Goal: Download file/media

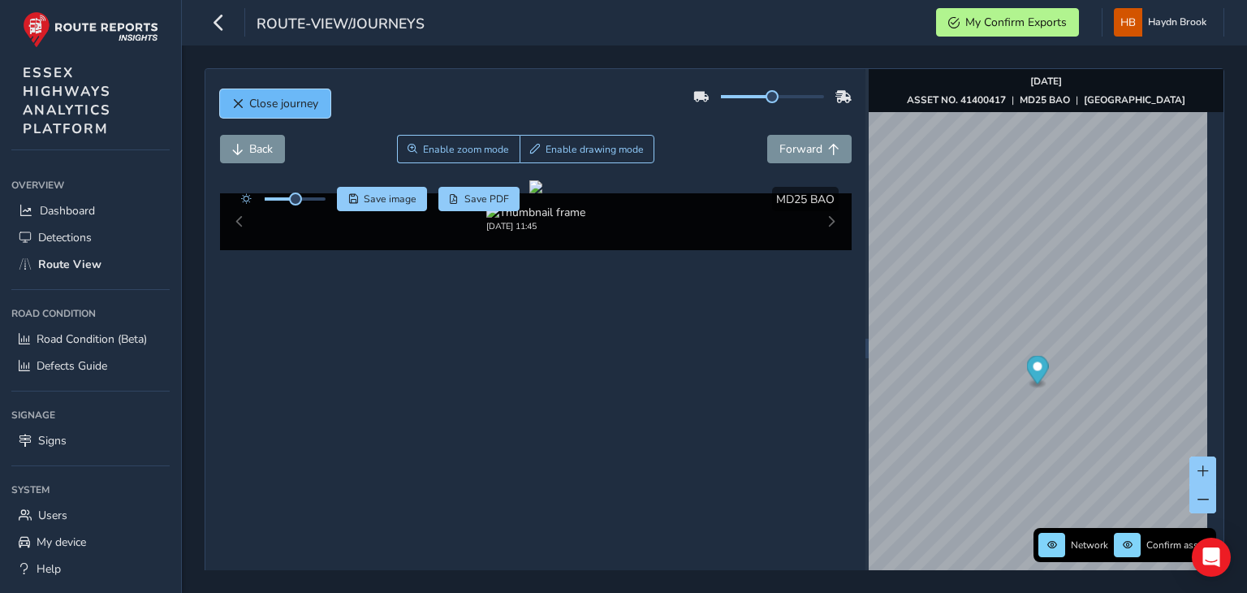
click at [265, 96] on span "Close journey" at bounding box center [283, 103] width 69 height 15
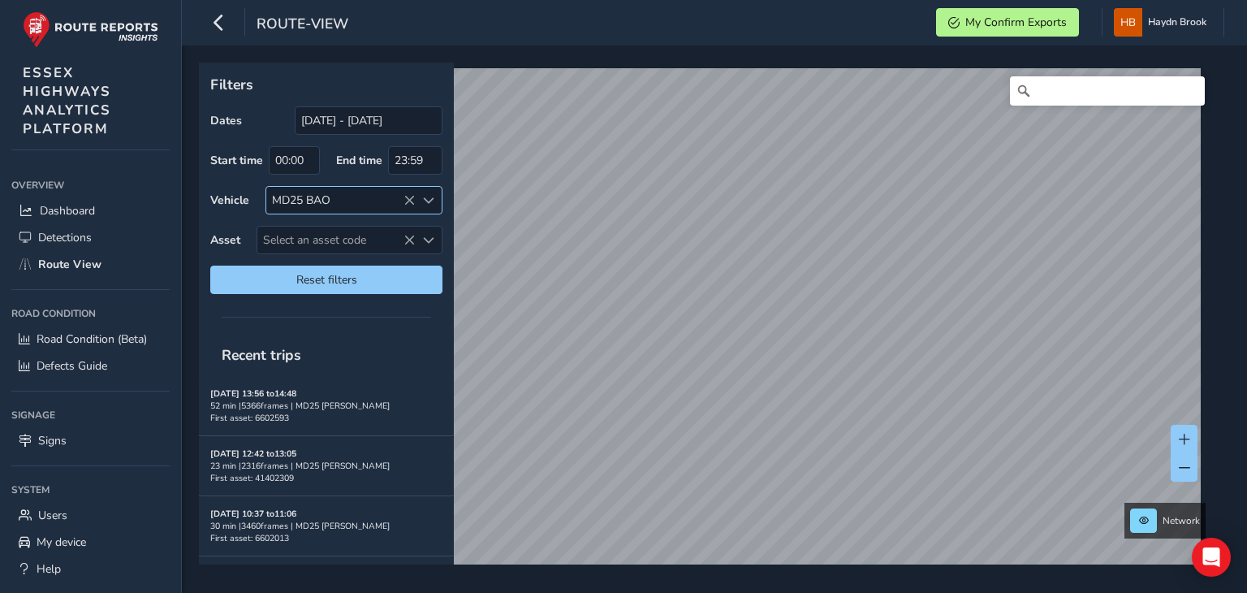
click at [404, 200] on icon at bounding box center [408, 200] width 11 height 11
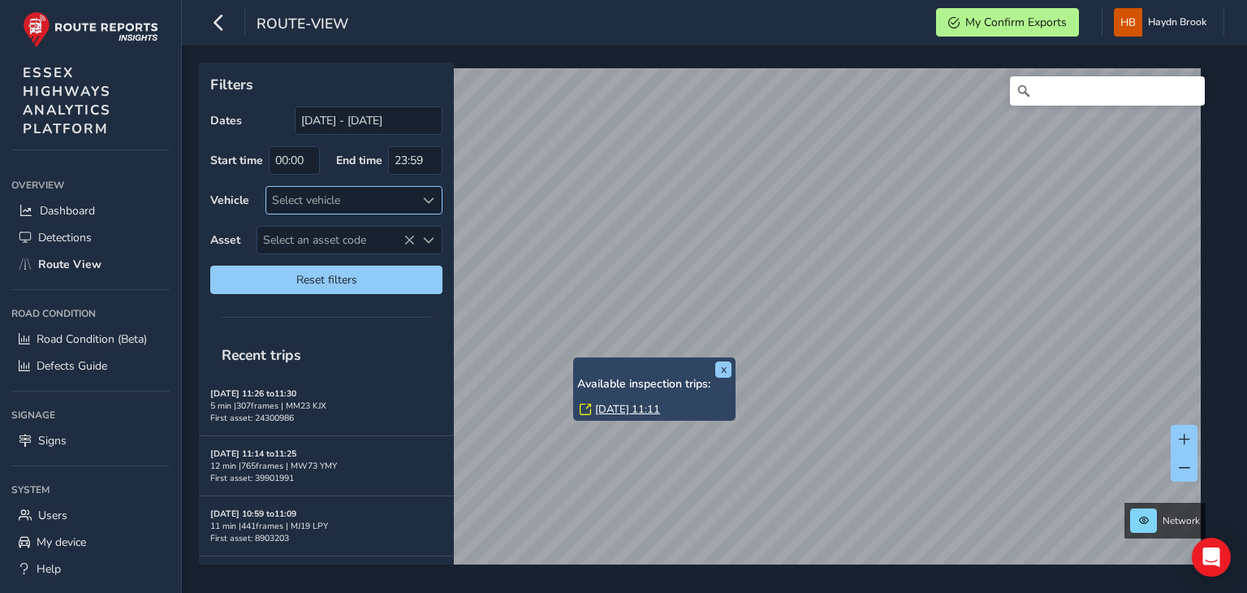
click at [643, 407] on link "[DATE] 11:11" at bounding box center [627, 409] width 65 height 15
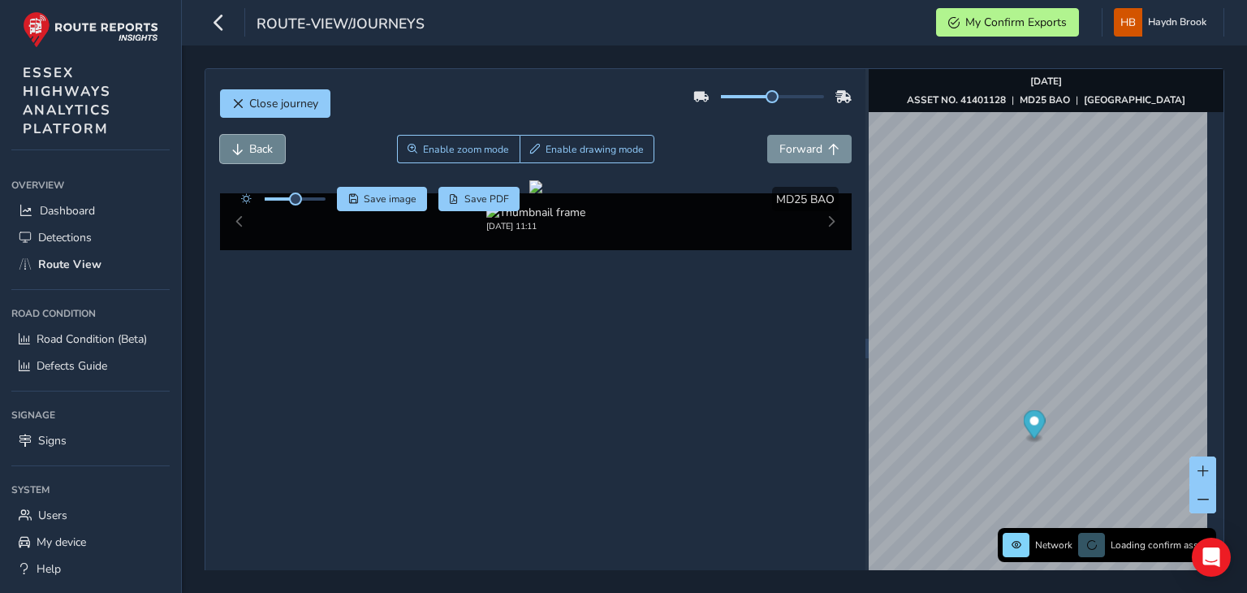
click at [276, 144] on button "Back" at bounding box center [252, 149] width 65 height 28
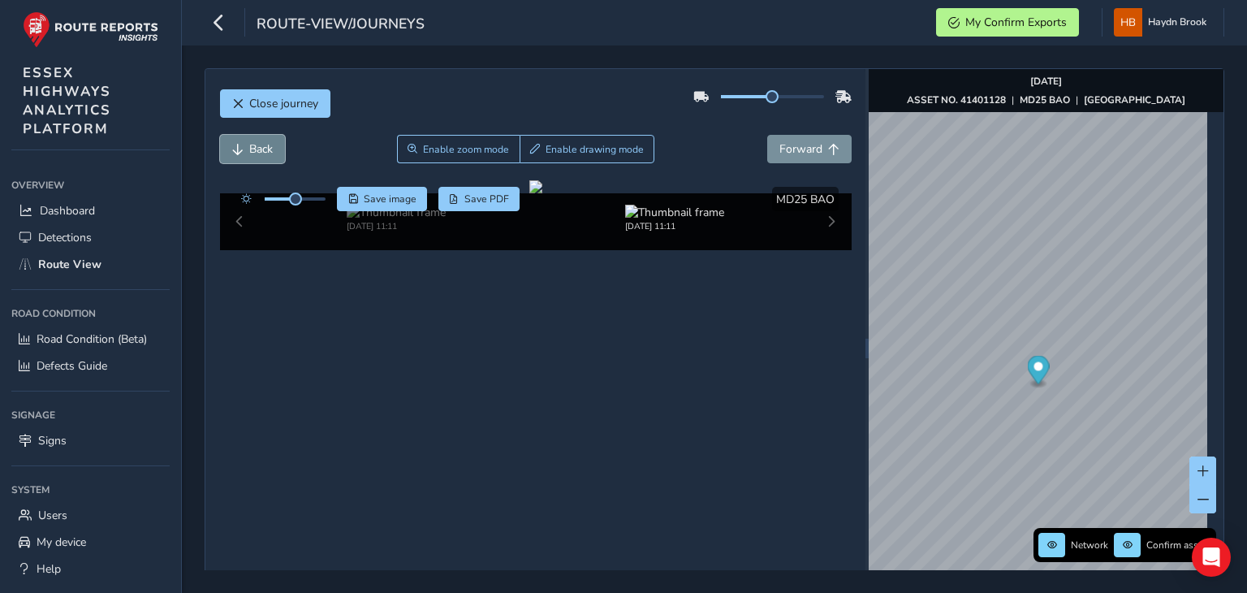
click at [276, 144] on button "Back" at bounding box center [252, 149] width 65 height 28
click at [260, 144] on span "Back" at bounding box center [261, 148] width 24 height 15
click at [795, 146] on span "Forward" at bounding box center [800, 148] width 43 height 15
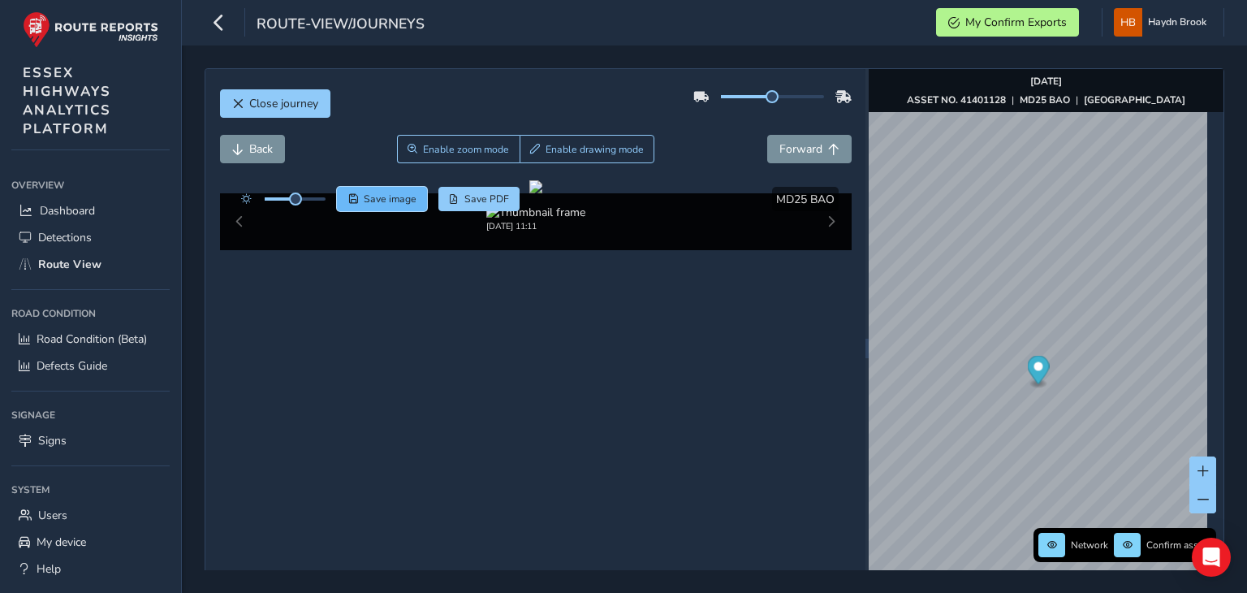
click at [403, 196] on span "Save image" at bounding box center [390, 198] width 53 height 13
click at [779, 150] on span "Forward" at bounding box center [800, 148] width 43 height 15
click at [378, 196] on span "Save image" at bounding box center [390, 198] width 53 height 13
click at [807, 149] on span "Forward" at bounding box center [800, 148] width 43 height 15
click at [529, 193] on div at bounding box center [535, 186] width 13 height 13
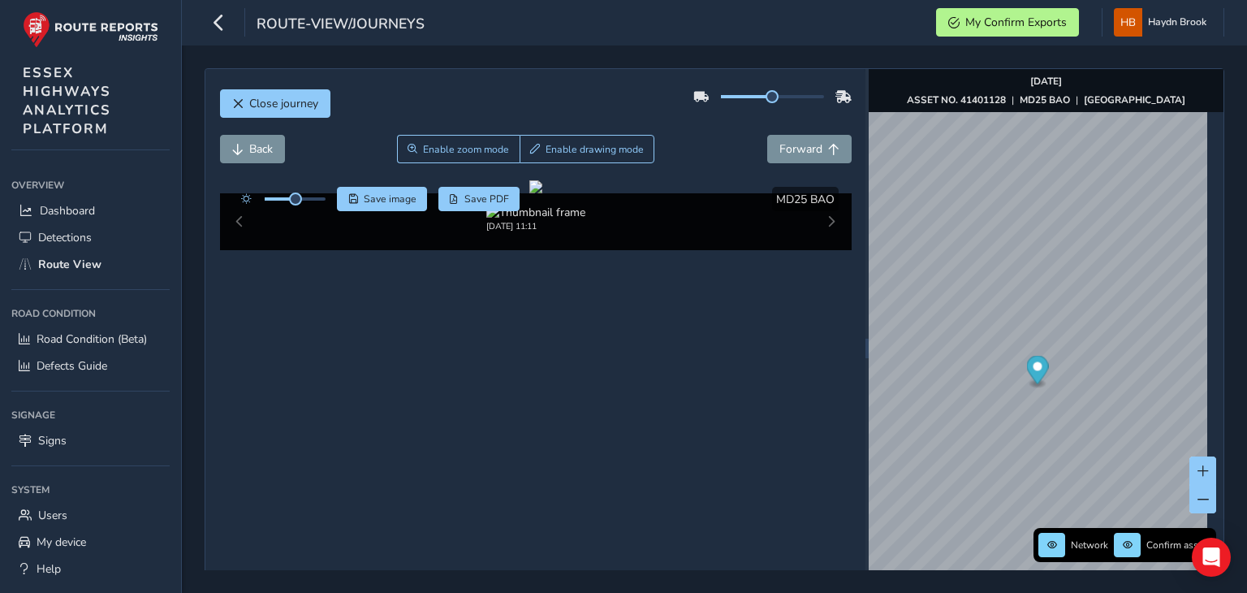
click at [429, 131] on div "Close journey" at bounding box center [535, 110] width 631 height 52
click at [429, 144] on span "Enable zoom mode" at bounding box center [466, 149] width 86 height 13
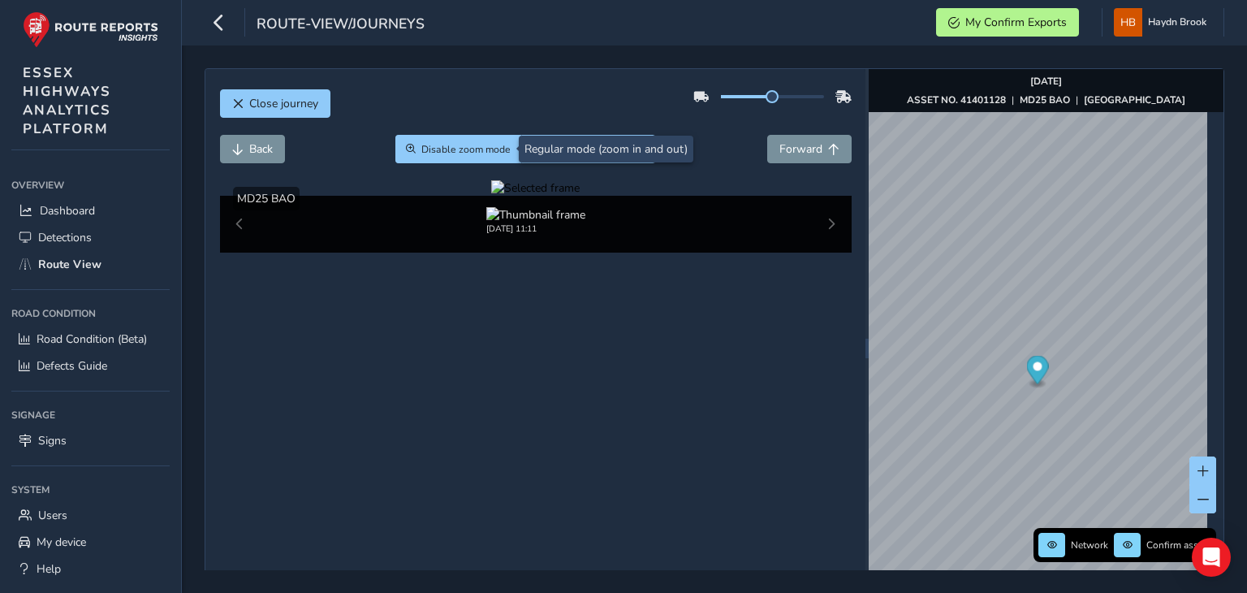
click at [491, 196] on div at bounding box center [535, 187] width 88 height 15
drag, startPoint x: 415, startPoint y: 371, endPoint x: 352, endPoint y: 212, distance: 170.9
click at [415, 366] on img at bounding box center [1124, 312] width 2338 height 1315
click at [421, 148] on span "Disable zoom mode" at bounding box center [465, 149] width 89 height 13
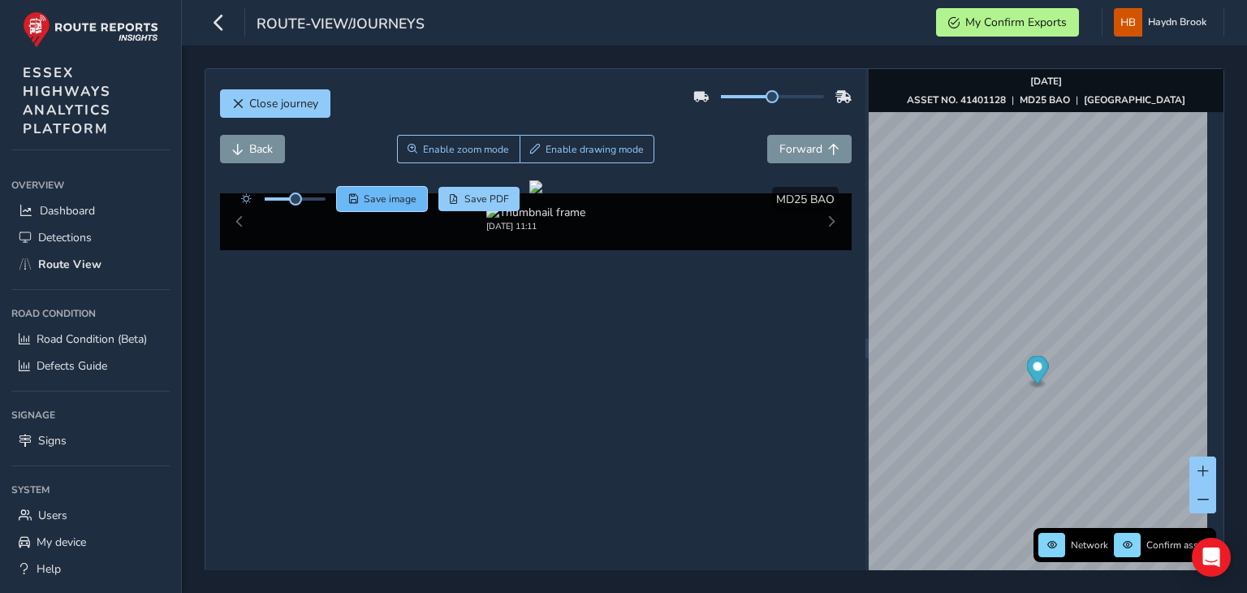
click at [368, 195] on span "Save image" at bounding box center [390, 198] width 53 height 13
click at [779, 141] on span "Forward" at bounding box center [800, 148] width 43 height 15
click at [269, 149] on span "Back" at bounding box center [261, 148] width 24 height 15
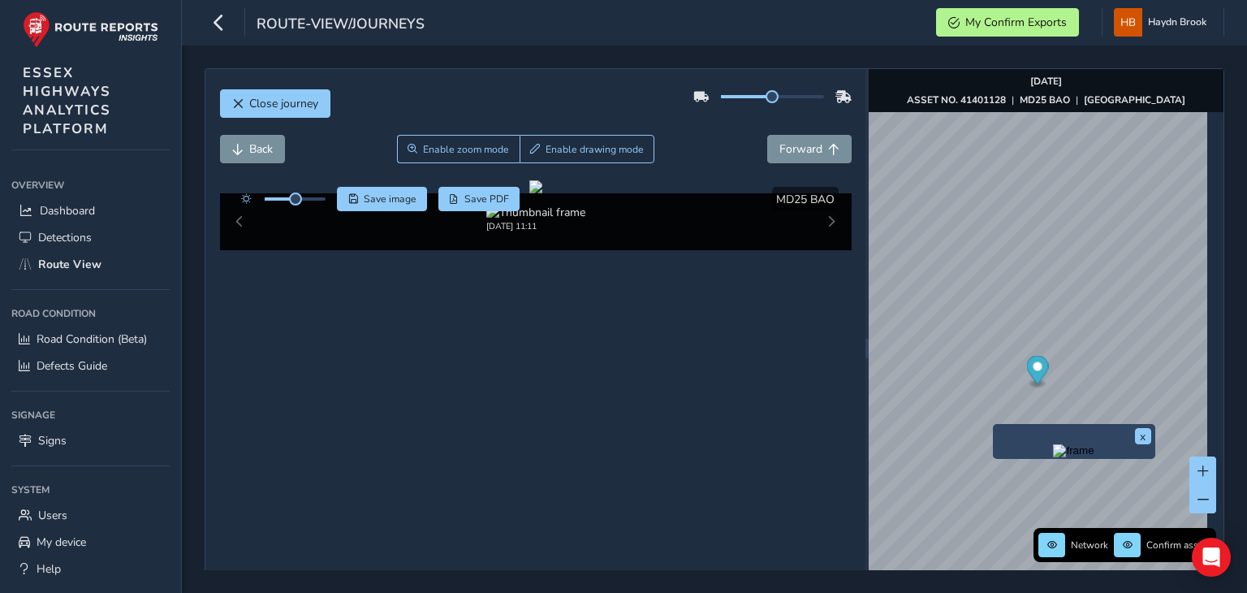
click at [1053, 457] on img "Preview frame" at bounding box center [1073, 450] width 41 height 13
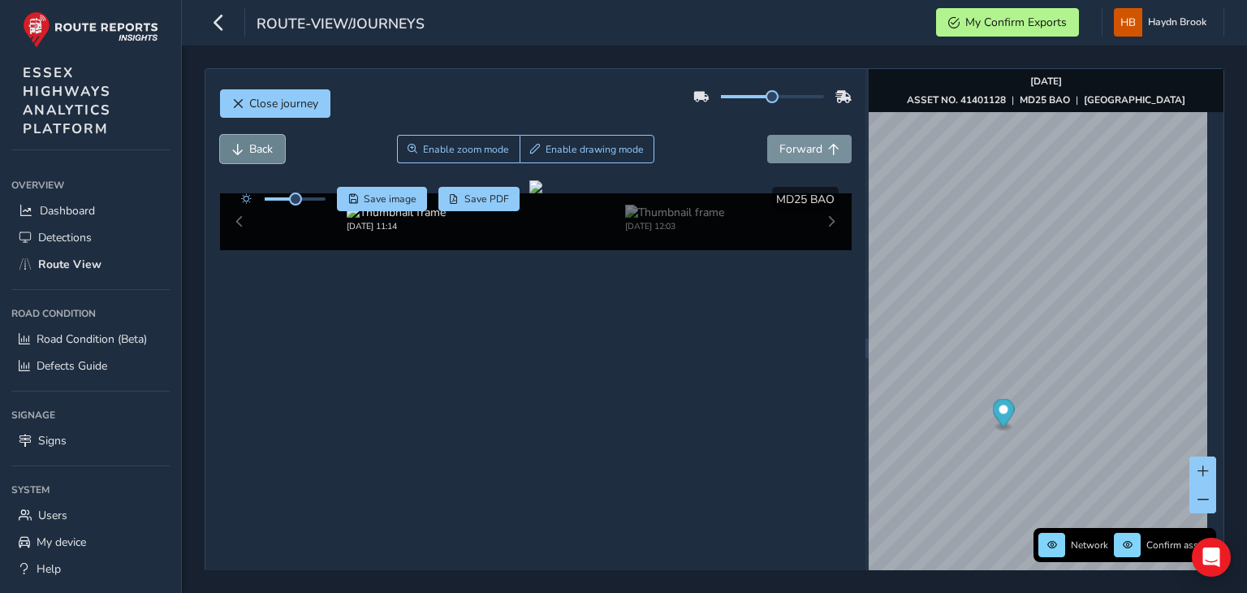
click at [250, 139] on button "Back" at bounding box center [252, 149] width 65 height 28
